Goal: Transaction & Acquisition: Purchase product/service

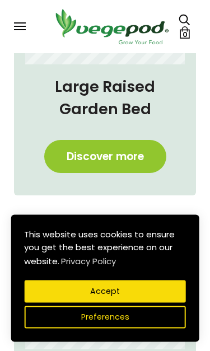
scroll to position [364, 0]
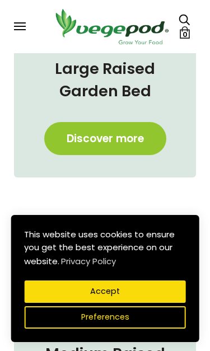
click at [162, 304] on button "Preferences" at bounding box center [105, 317] width 162 height 22
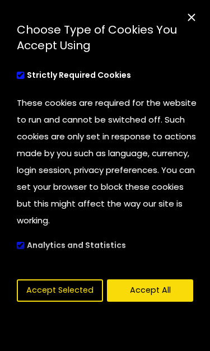
click at [20, 248] on div "cookies preferences popup" at bounding box center [100, 254] width 201 height 29
click at [16, 252] on div "cookies preferences popup" at bounding box center [100, 254] width 201 height 29
click at [20, 244] on div "cookies preferences popup" at bounding box center [100, 254] width 201 height 29
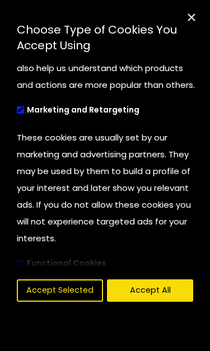
scroll to position [269, 0]
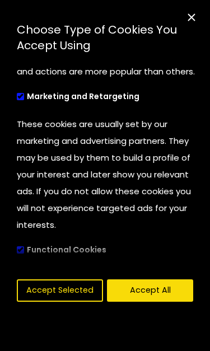
click at [19, 105] on label "Marketing and Retargeting" at bounding box center [93, 97] width 152 height 22
click at [17, 99] on input "Marketing and Retargeting" at bounding box center [17, 95] width 0 height 7
click at [20, 97] on span "cookies preferences popup" at bounding box center [20, 96] width 7 height 7
click at [17, 97] on input "Marketing and Retargeting" at bounding box center [17, 95] width 0 height 7
click at [18, 103] on label "Marketing and Retargeting" at bounding box center [93, 97] width 152 height 22
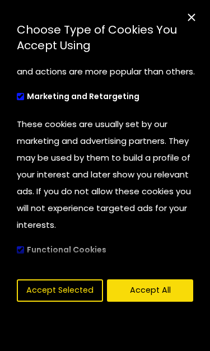
click at [17, 99] on input "Marketing and Retargeting" at bounding box center [17, 95] width 0 height 7
checkbox input "false"
click at [22, 248] on div "cookies preferences popup" at bounding box center [100, 254] width 201 height 29
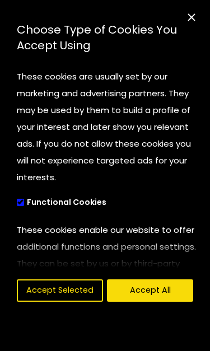
scroll to position [323, 0]
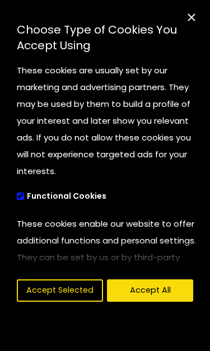
click at [22, 199] on label "Functional Cookies" at bounding box center [76, 196] width 119 height 22
click at [17, 199] on input "Functional Cookies" at bounding box center [17, 195] width 0 height 7
checkbox input "false"
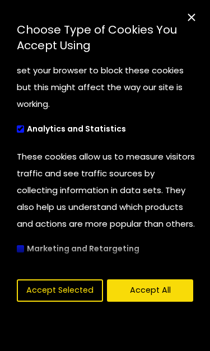
scroll to position [71, 0]
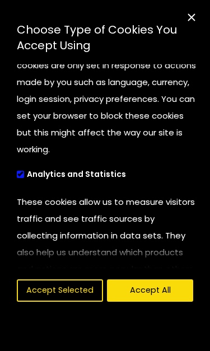
click at [35, 174] on label "Analytics and Statistics" at bounding box center [86, 175] width 139 height 22
click at [17, 174] on input "Analytics and Statistics" at bounding box center [17, 173] width 0 height 7
checkbox input "false"
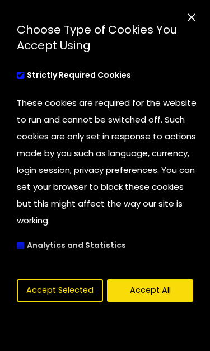
scroll to position [0, 0]
click at [36, 80] on label "Strictly Required Cookies" at bounding box center [89, 75] width 144 height 22
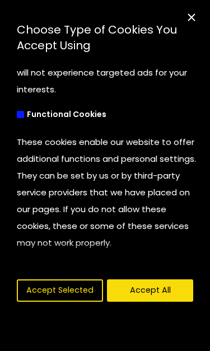
scroll to position [405, 0]
click at [40, 290] on button "Accept Selected" at bounding box center [60, 291] width 86 height 22
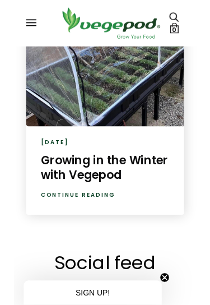
scroll to position [1593, 0]
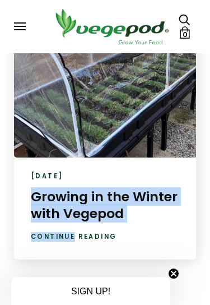
click at [12, 248] on div "Latest News [DATE] Growing in the Winter with Vegepod It sure is harder to find…" at bounding box center [105, 113] width 210 height 291
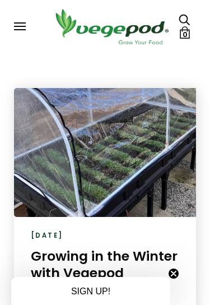
scroll to position [1534, 0]
click at [18, 29] on button at bounding box center [19, 26] width 10 height 8
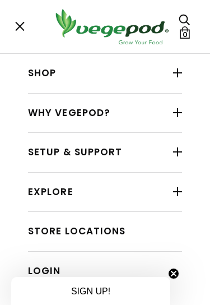
click at [33, 81] on link "Shop" at bounding box center [105, 73] width 154 height 21
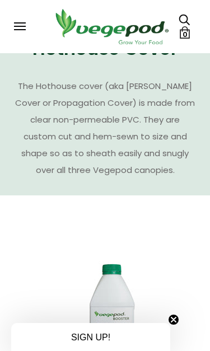
scroll to position [2694, 0]
